Goal: Task Accomplishment & Management: Manage account settings

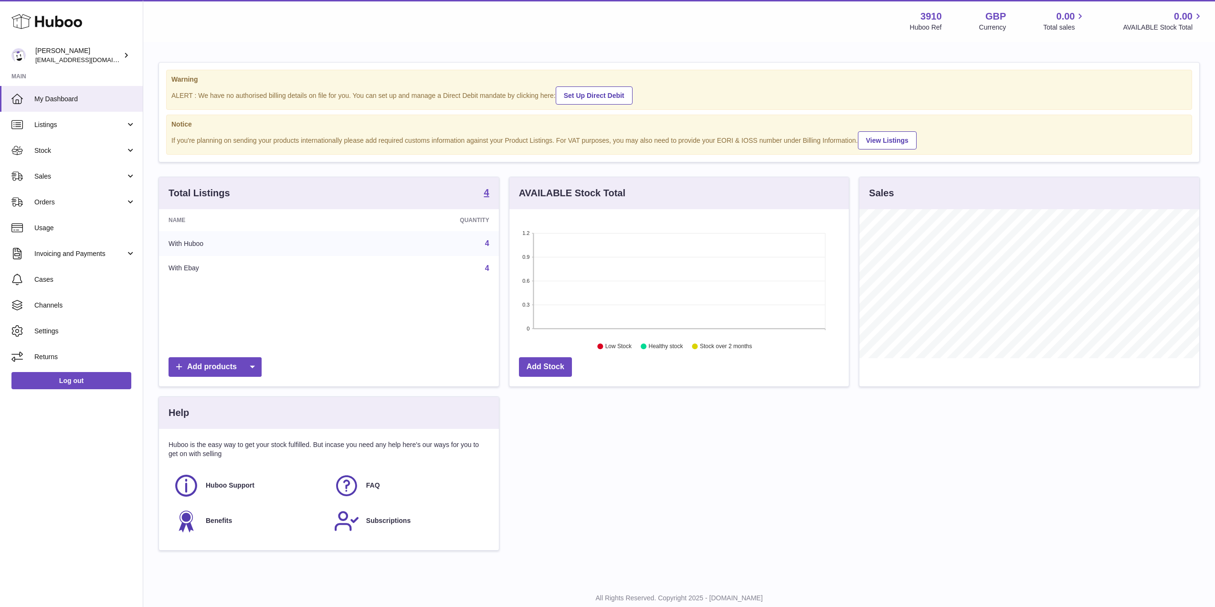
scroll to position [149, 339]
click at [60, 126] on span "Listings" at bounding box center [79, 124] width 91 height 9
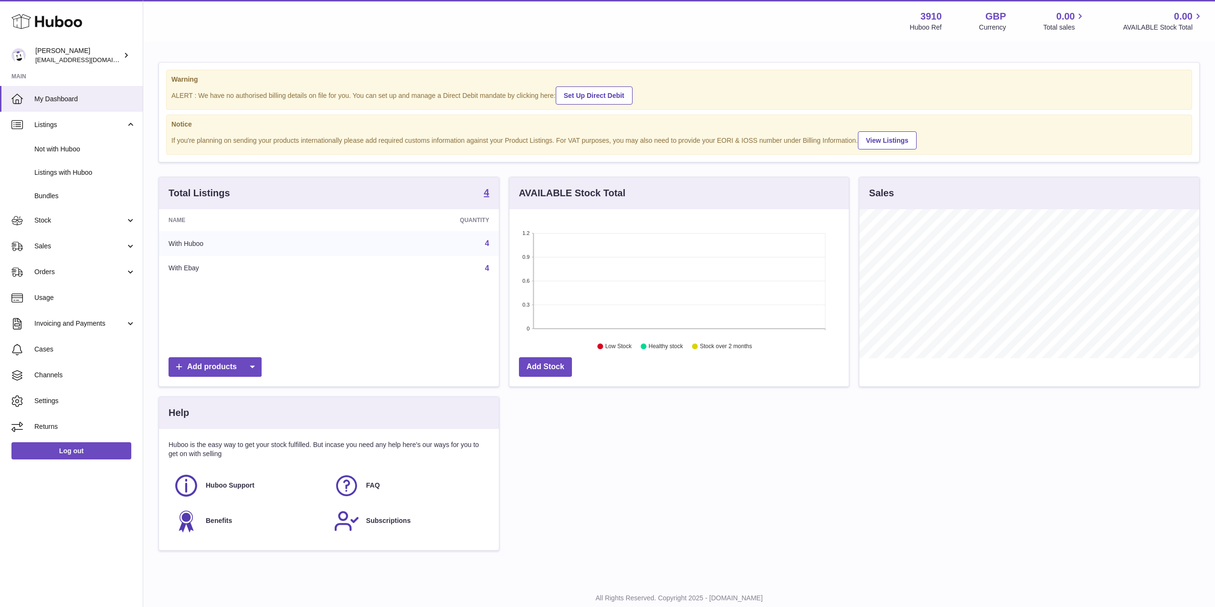
click at [387, 172] on div "Warning ALERT : We have no authorised billing details on file for you. You can …" at bounding box center [679, 311] width 1072 height 536
click at [51, 152] on span "Not with Huboo" at bounding box center [84, 149] width 101 height 9
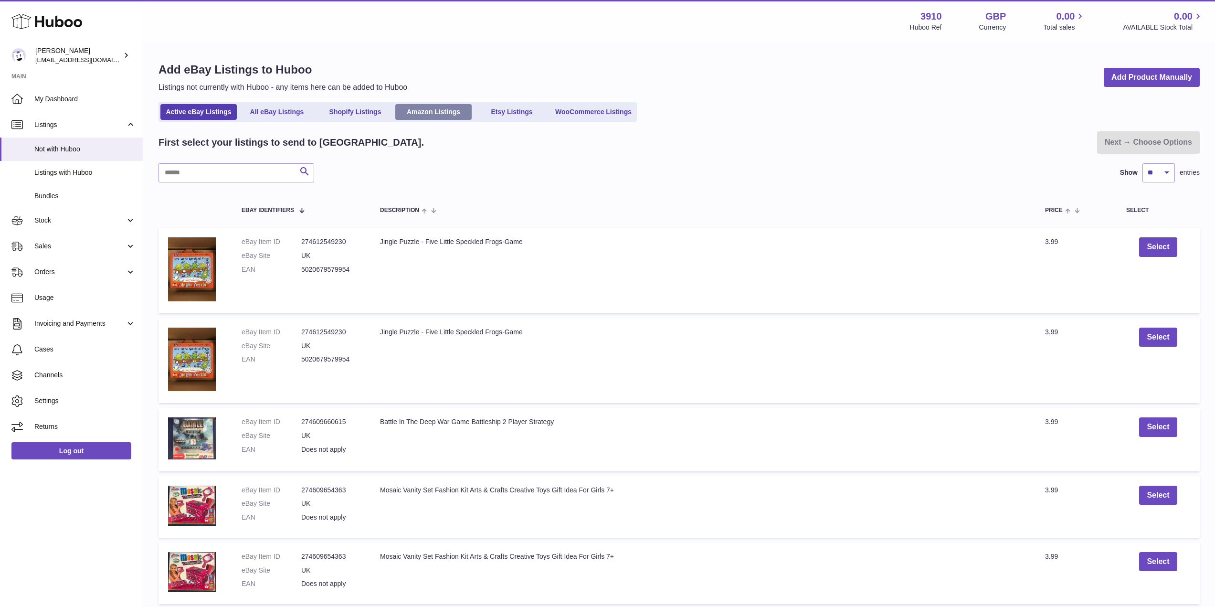
click at [442, 113] on link "Amazon Listings" at bounding box center [433, 112] width 76 height 16
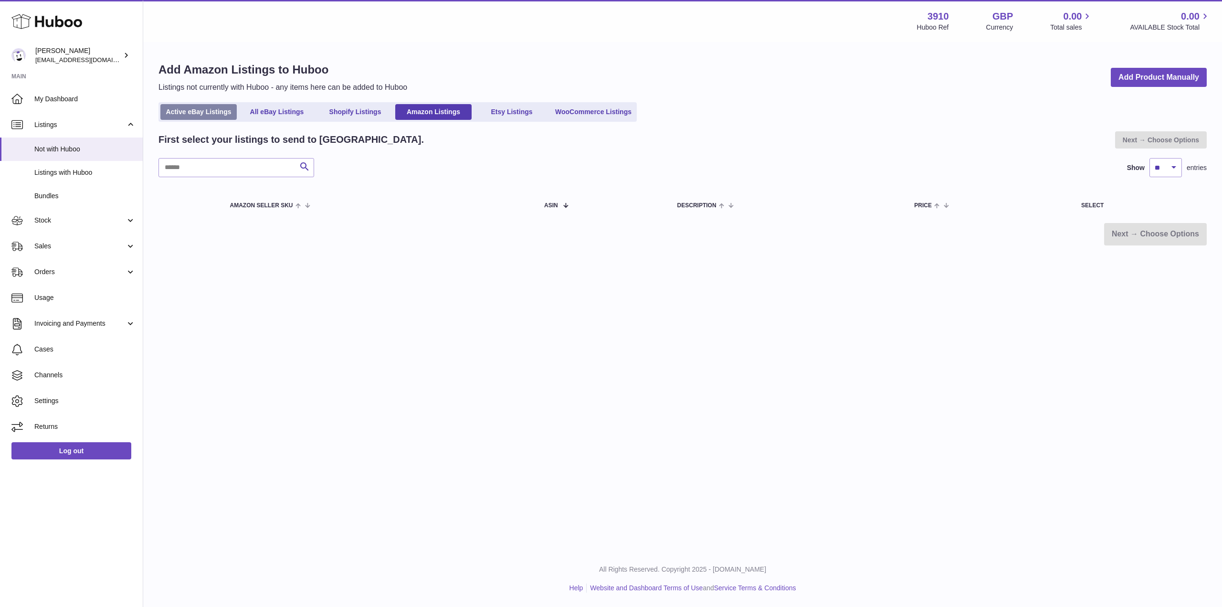
click at [220, 113] on link "Active eBay Listings" at bounding box center [198, 112] width 76 height 16
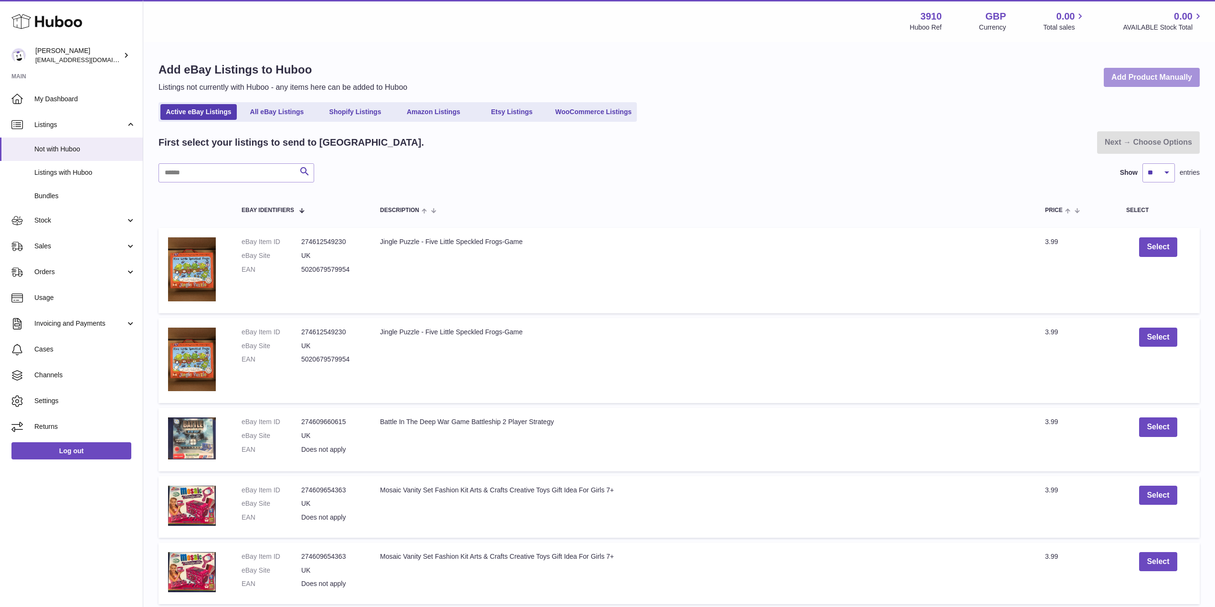
click at [1132, 78] on link "Add Product Manually" at bounding box center [1152, 78] width 96 height 20
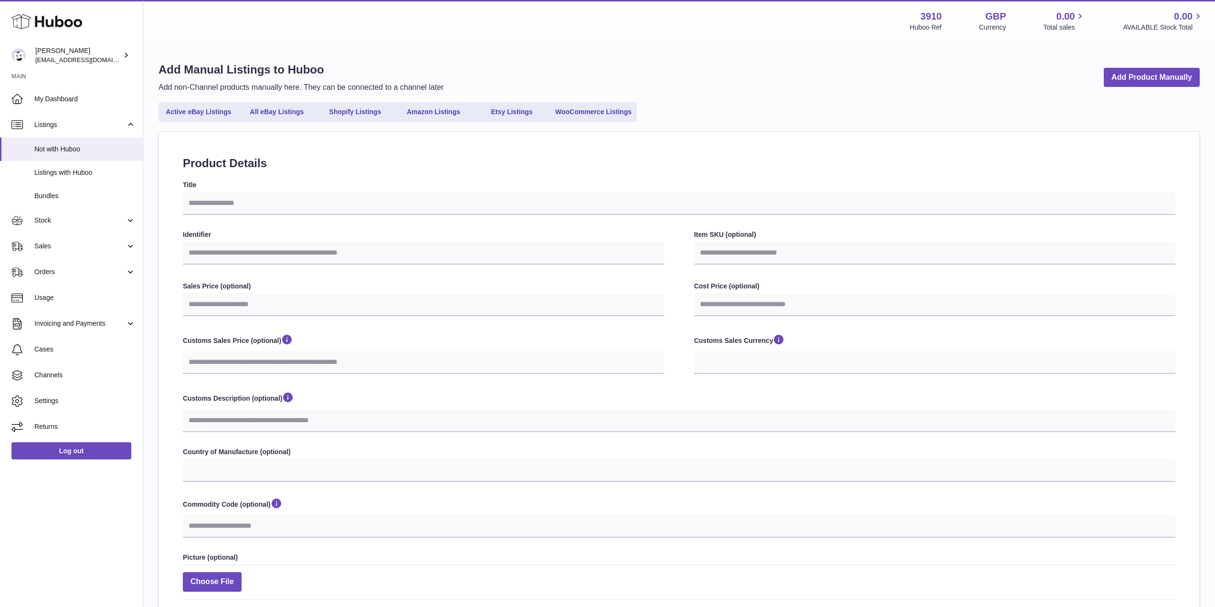
select select
click at [190, 115] on link "Active eBay Listings" at bounding box center [198, 112] width 76 height 16
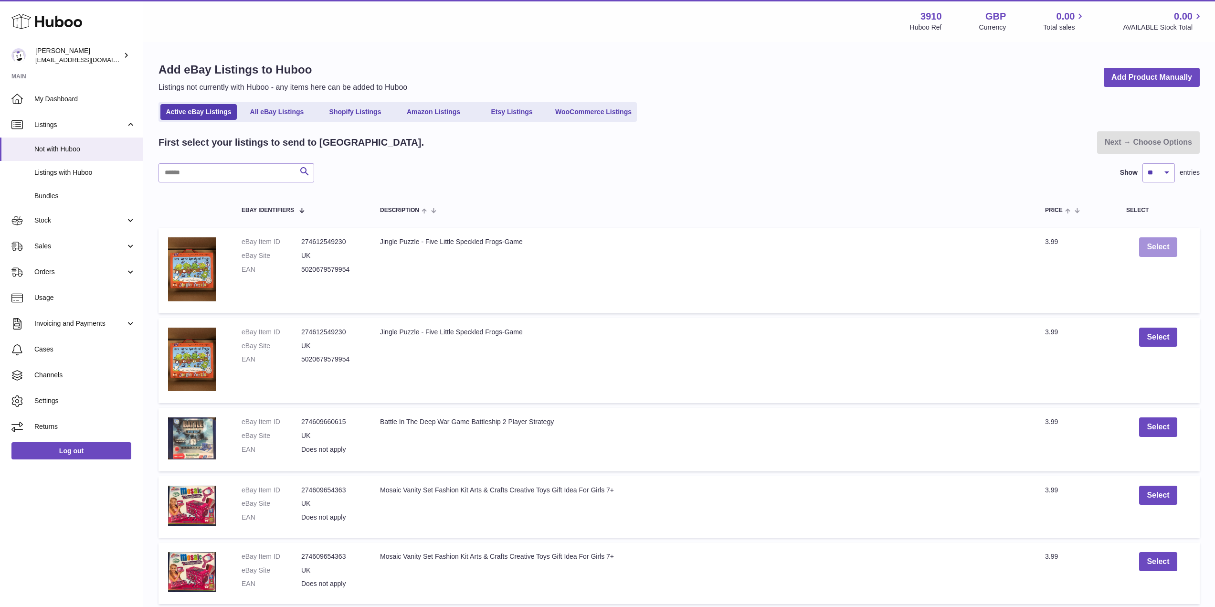
click at [1170, 248] on button "Select" at bounding box center [1158, 247] width 38 height 20
click at [1161, 430] on button "Select" at bounding box center [1158, 427] width 38 height 20
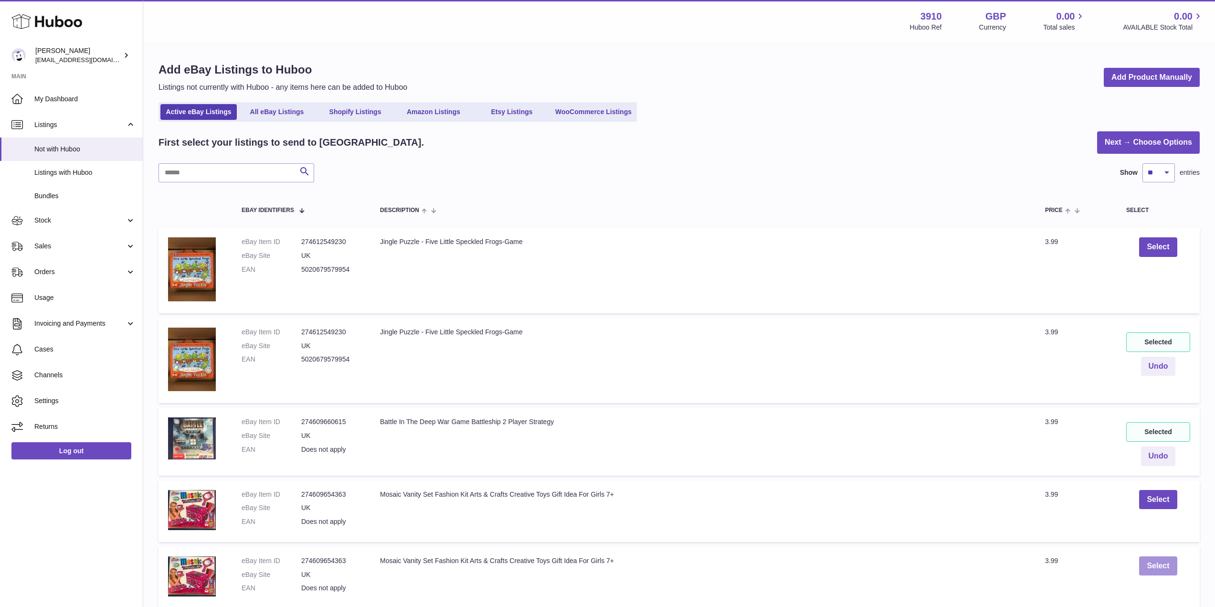
click at [1152, 569] on button "Select" at bounding box center [1158, 566] width 38 height 20
click at [1135, 139] on link "Next → Choose Options" at bounding box center [1148, 142] width 103 height 22
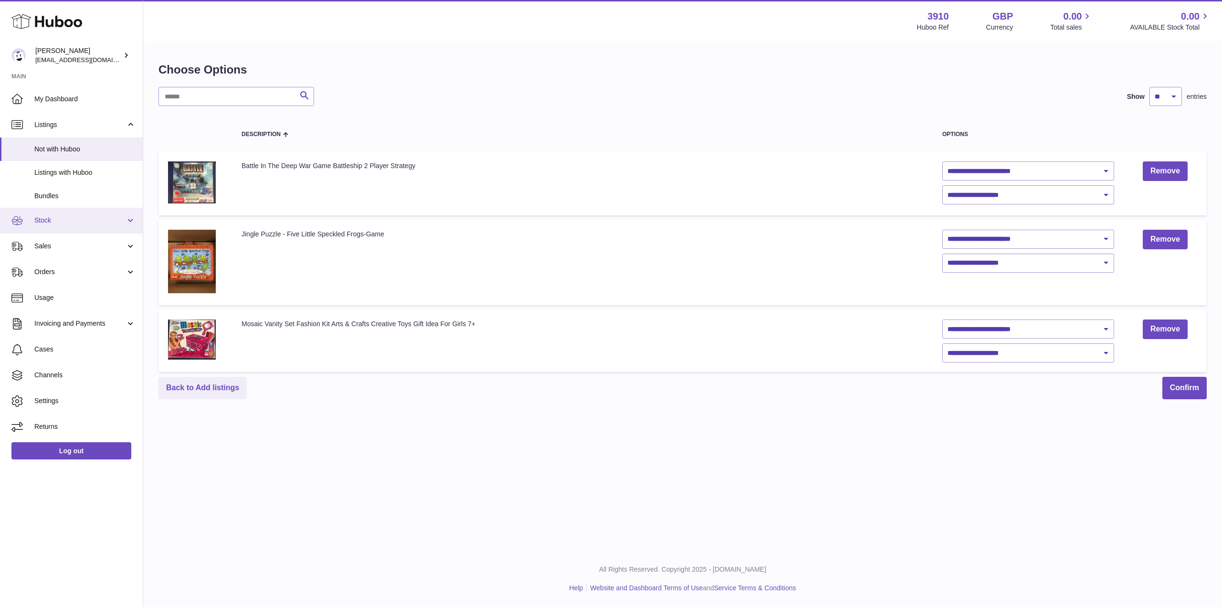
click at [45, 221] on span "Stock" at bounding box center [79, 220] width 91 height 9
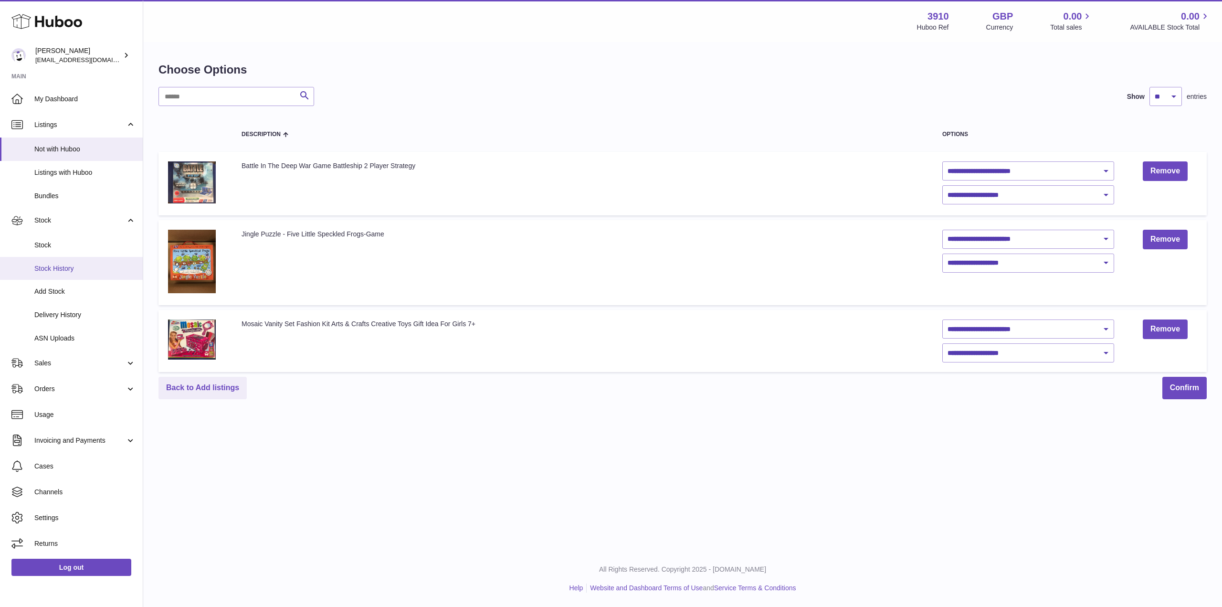
click at [49, 265] on span "Stock History" at bounding box center [84, 268] width 101 height 9
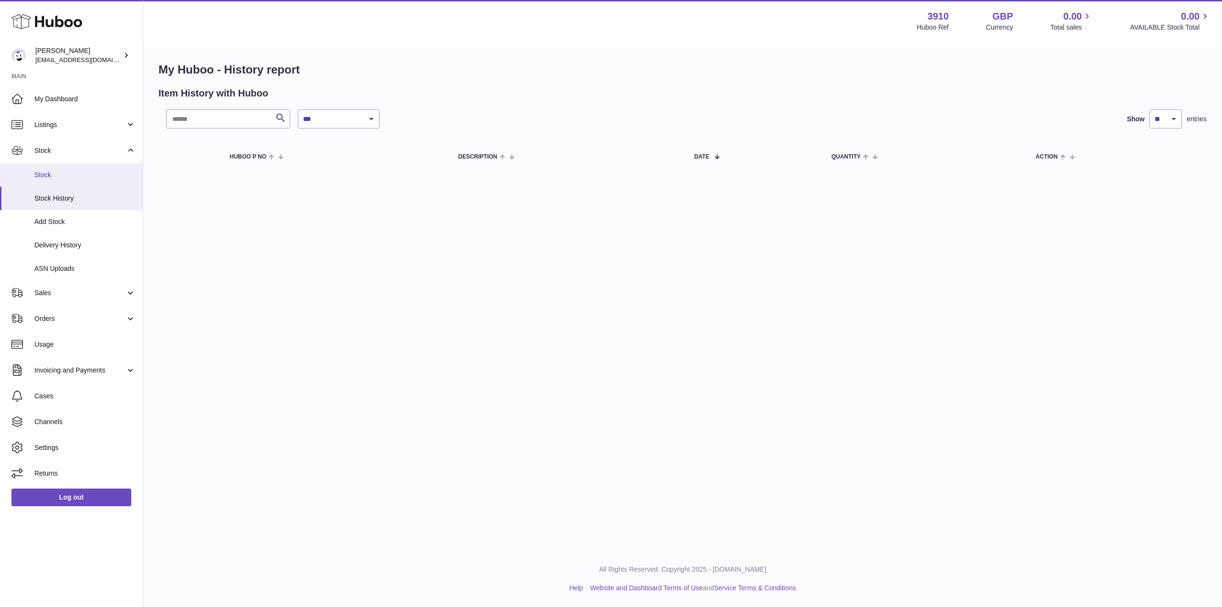
click at [51, 172] on span "Stock" at bounding box center [84, 174] width 101 height 9
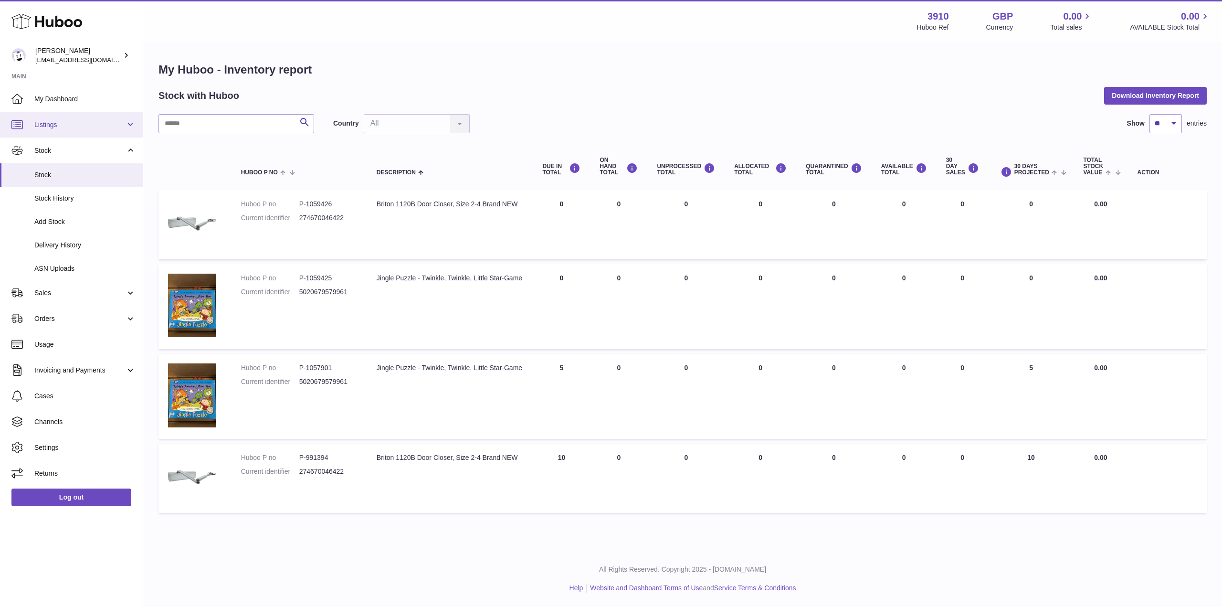
click at [128, 123] on link "Listings" at bounding box center [71, 125] width 143 height 26
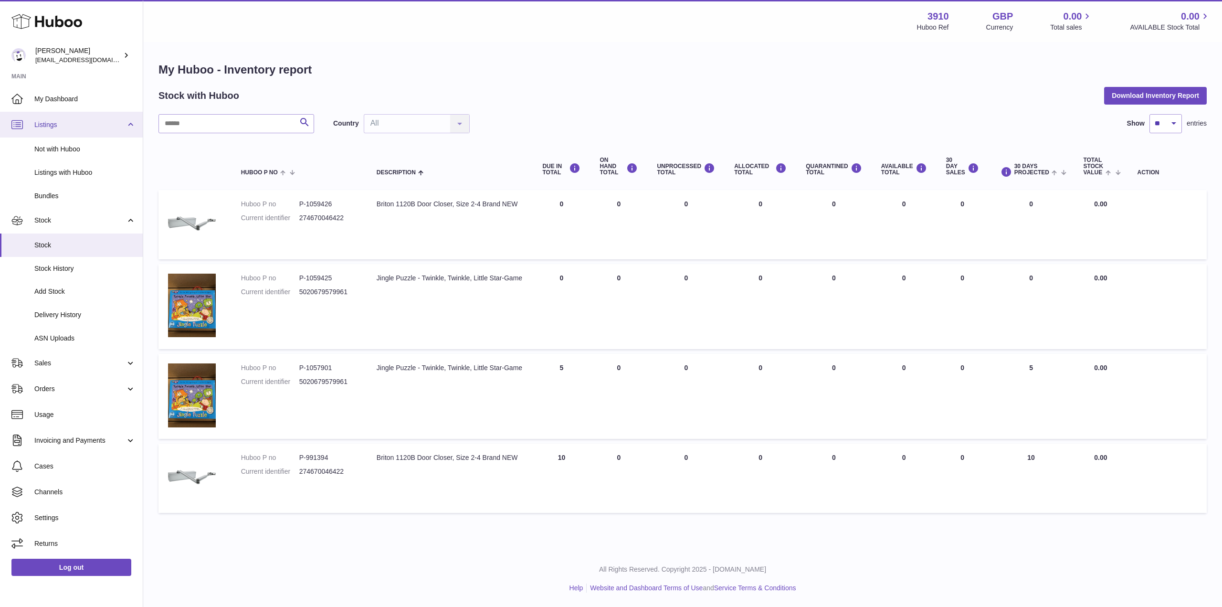
click at [128, 123] on link "Listings" at bounding box center [71, 125] width 143 height 26
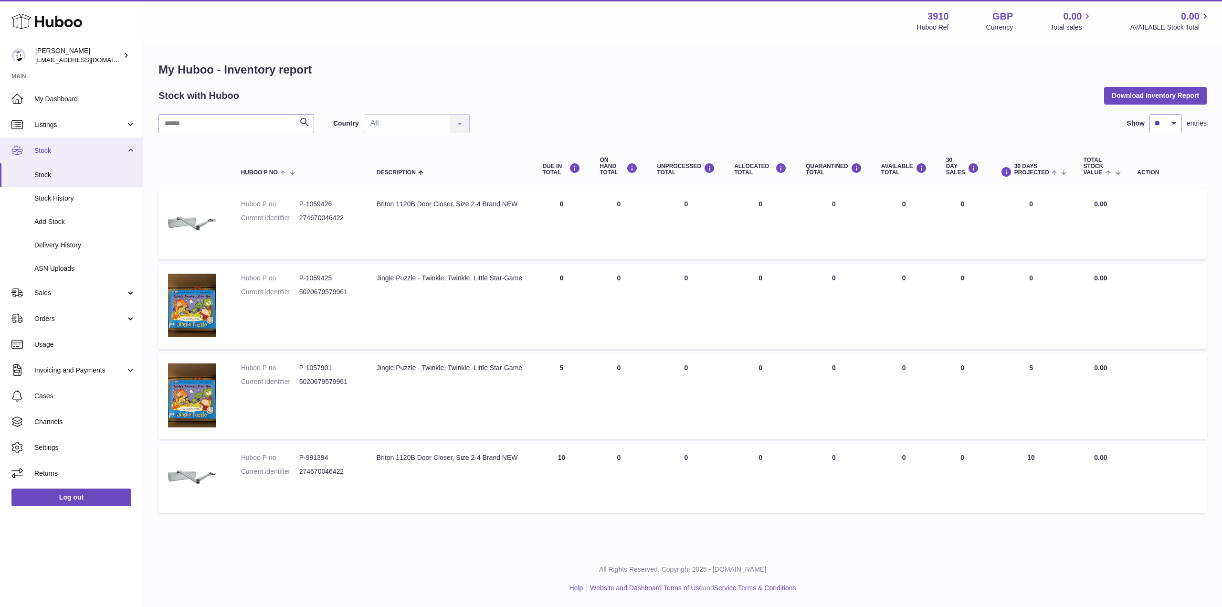
click at [127, 150] on link "Stock" at bounding box center [71, 150] width 143 height 26
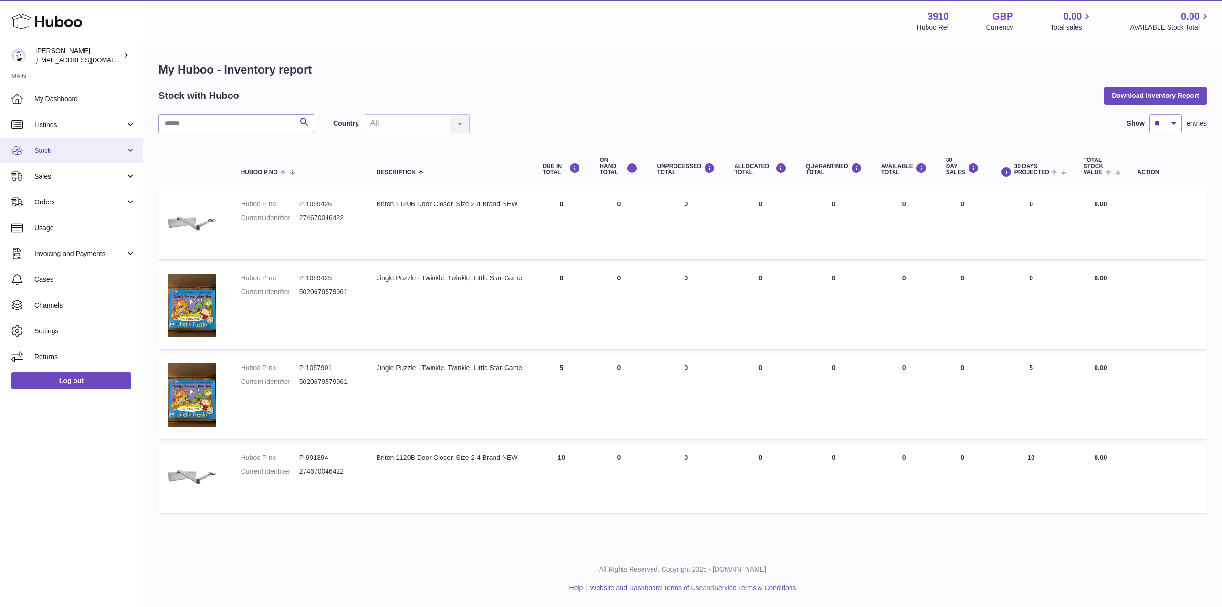
click at [113, 149] on span "Stock" at bounding box center [79, 150] width 91 height 9
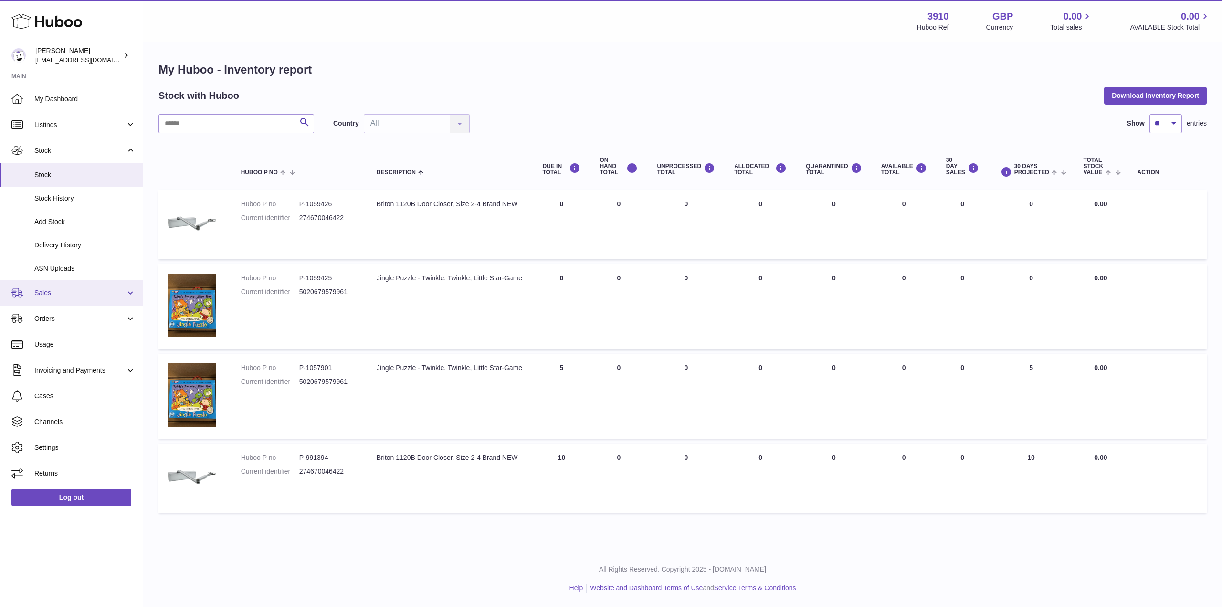
click at [90, 295] on span "Sales" at bounding box center [79, 292] width 91 height 9
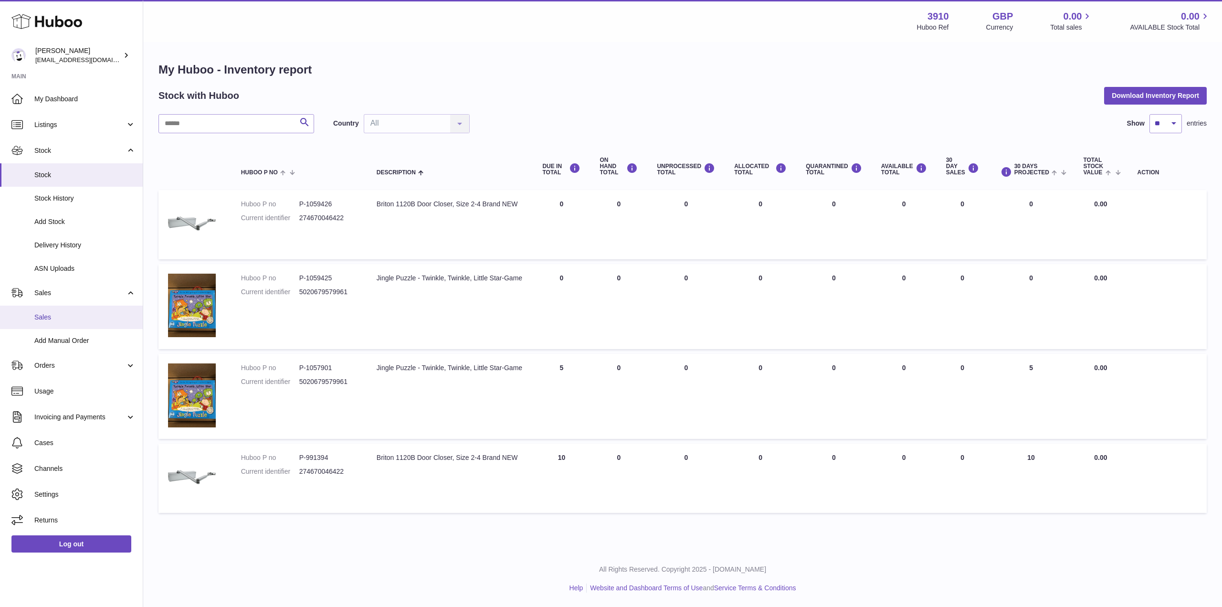
click at [61, 319] on span "Sales" at bounding box center [84, 317] width 101 height 9
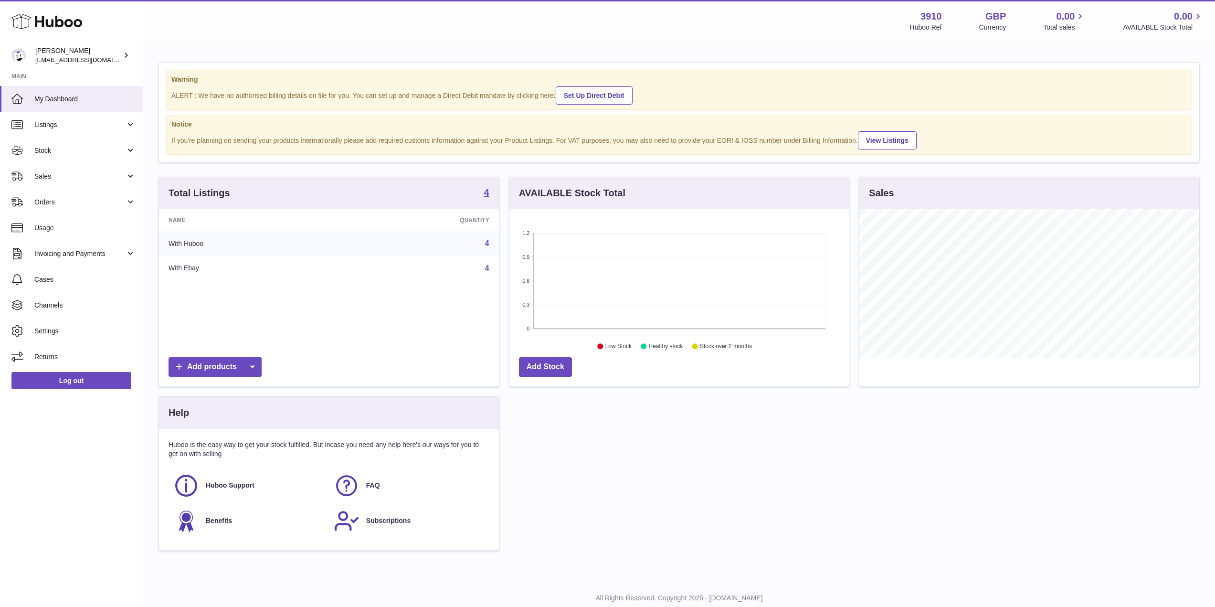
scroll to position [477154, 476963]
drag, startPoint x: 73, startPoint y: 383, endPoint x: 254, endPoint y: 349, distance: 184.9
click at [73, 383] on link "Log out" at bounding box center [71, 380] width 120 height 17
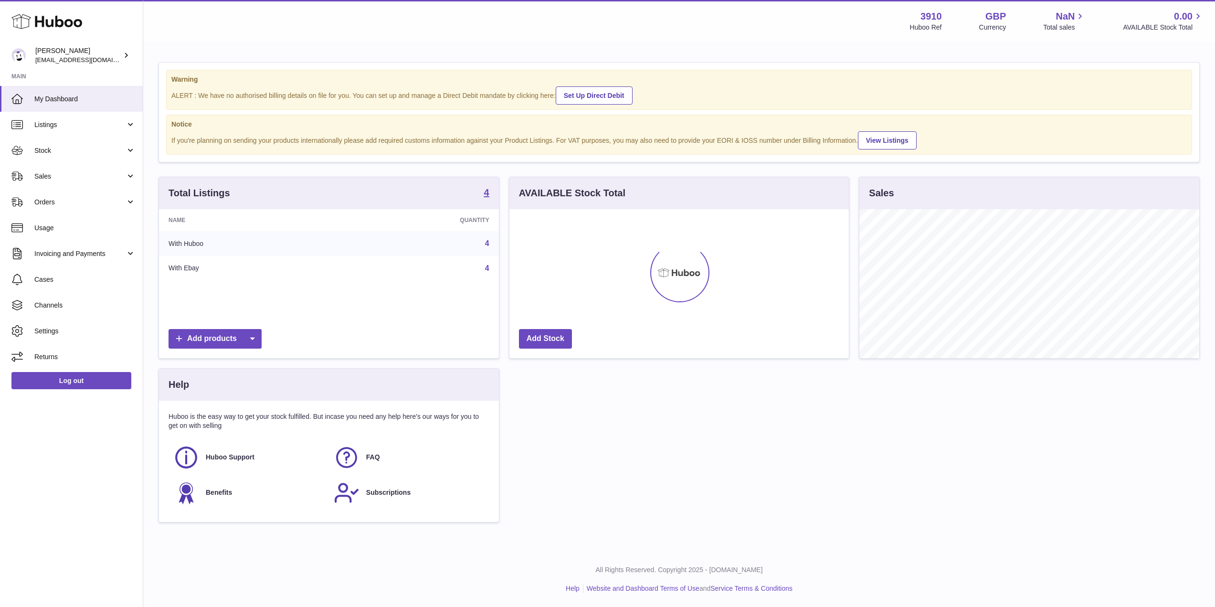
scroll to position [149, 339]
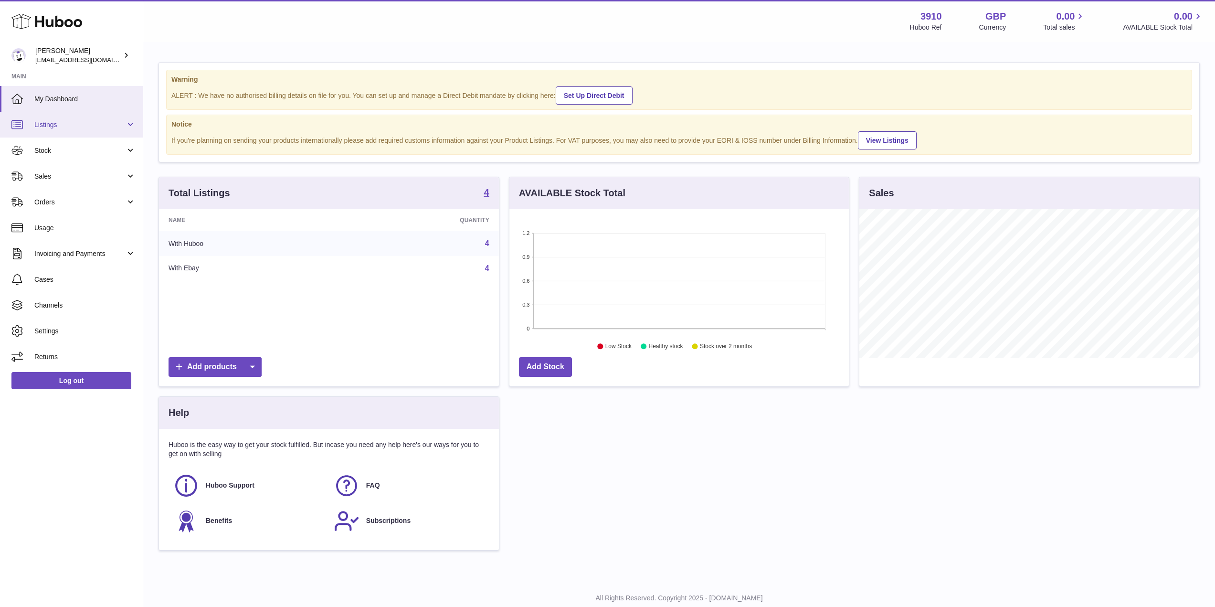
click at [58, 131] on link "Listings" at bounding box center [71, 125] width 143 height 26
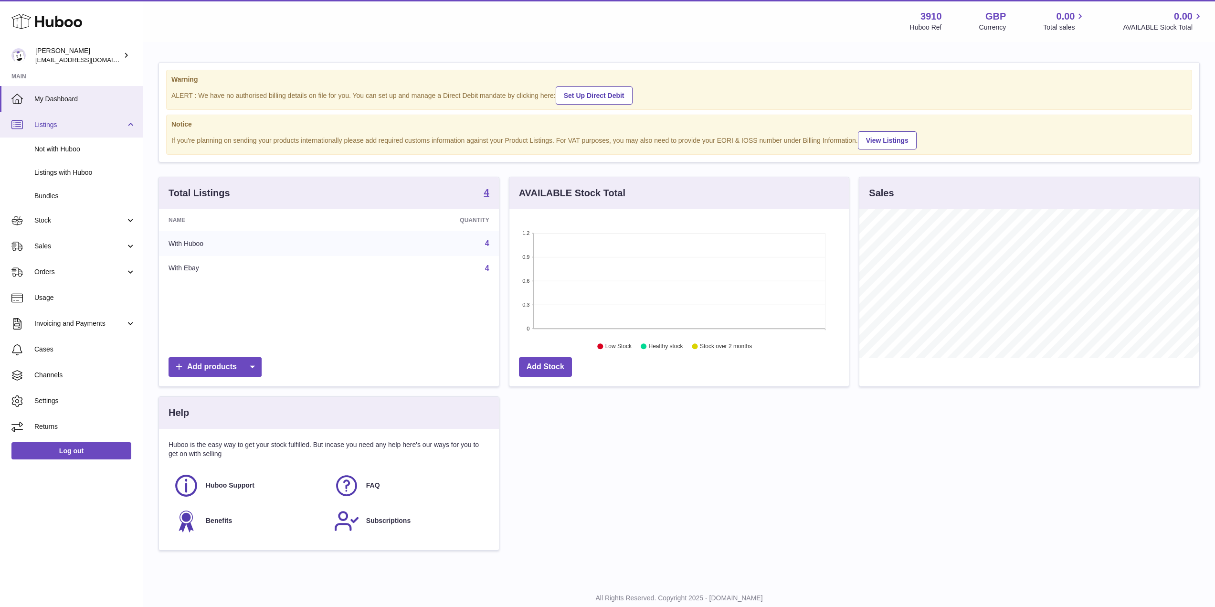
click at [61, 123] on span "Listings" at bounding box center [79, 124] width 91 height 9
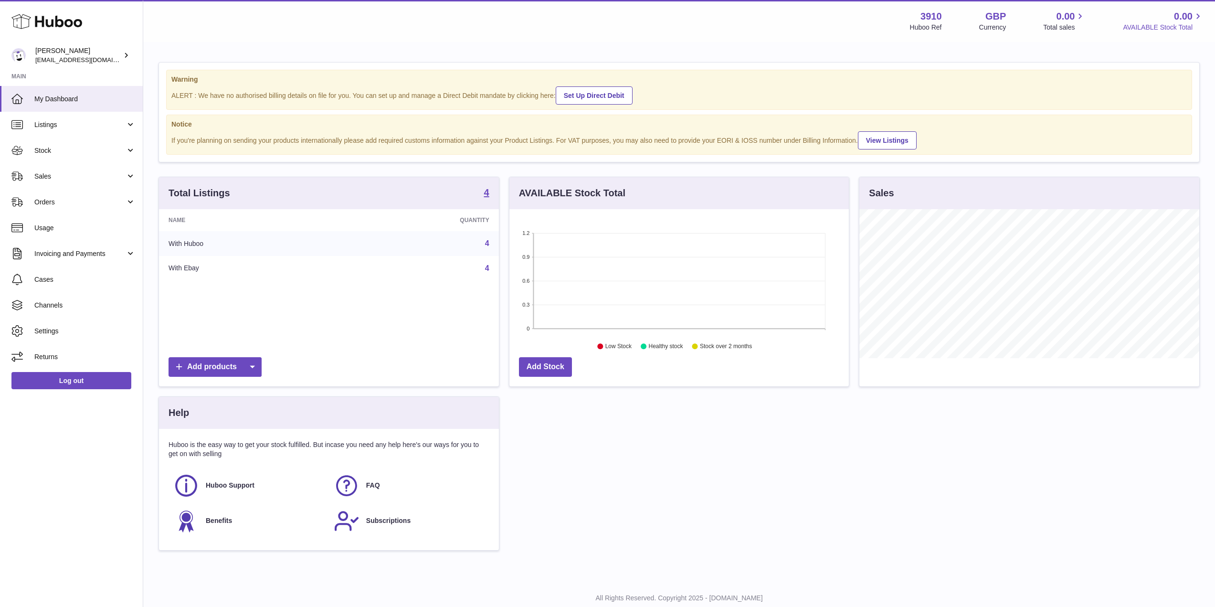
click at [1177, 29] on span "AVAILABLE Stock Total" at bounding box center [1163, 27] width 81 height 9
